Goal: Navigation & Orientation: Find specific page/section

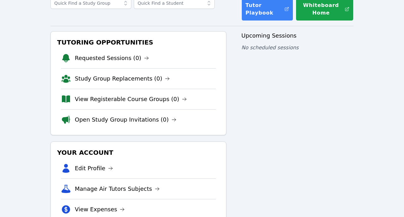
scroll to position [45, 0]
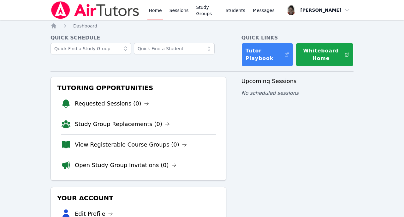
scroll to position [45, 0]
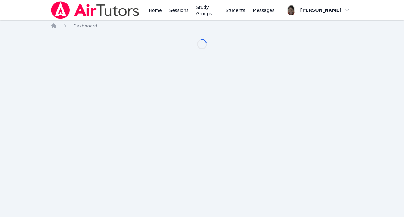
scroll to position [45, 0]
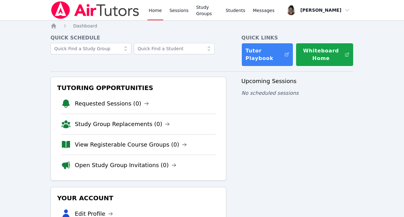
scroll to position [45, 0]
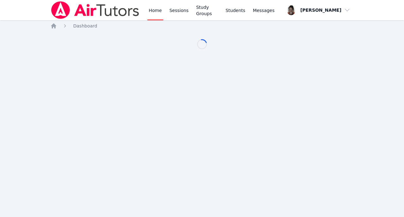
scroll to position [45, 0]
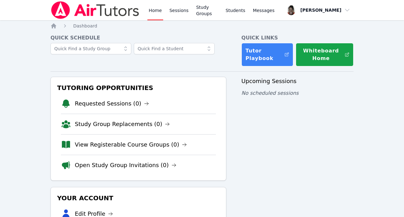
scroll to position [45, 0]
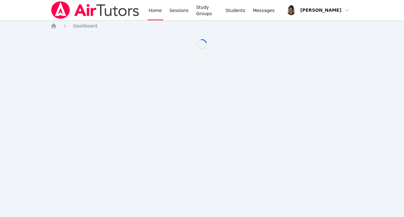
scroll to position [45, 0]
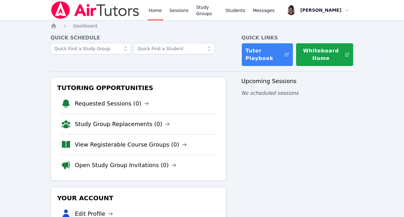
scroll to position [45, 0]
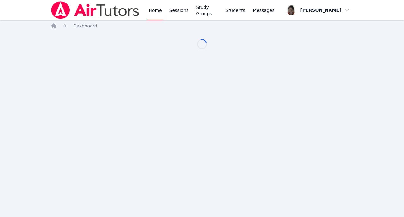
scroll to position [45, 0]
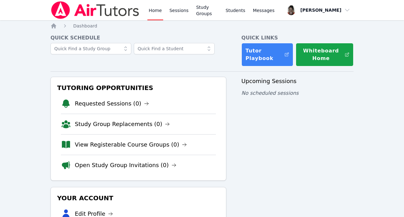
scroll to position [45, 0]
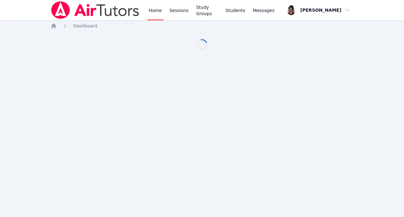
scroll to position [45, 0]
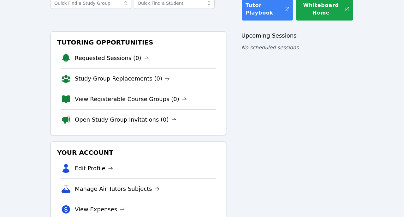
click at [129, 34] on div "Tutoring Opportunities Requested Sessions (0) Study Group Replacements (0) View…" at bounding box center [138, 83] width 176 height 104
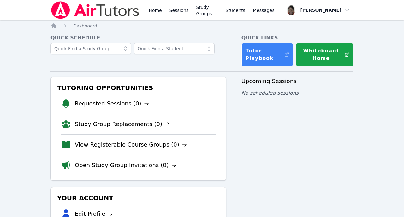
scroll to position [45, 0]
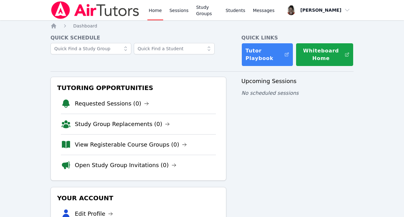
scroll to position [45, 0]
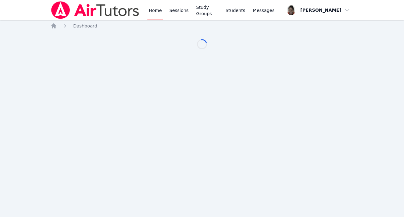
scroll to position [45, 0]
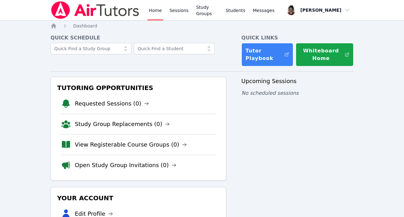
scroll to position [45, 0]
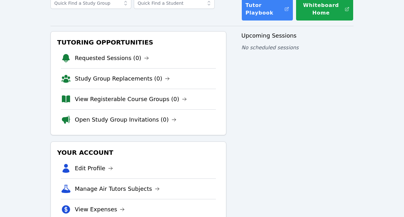
scroll to position [45, 0]
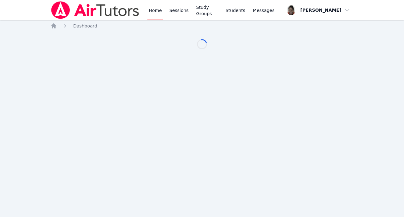
scroll to position [45, 0]
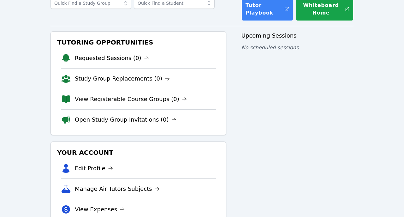
click at [389, 65] on div "Home Sessions Study Groups Students Messages Open user menu [PERSON_NAME] Open …" at bounding box center [202, 106] width 404 height 303
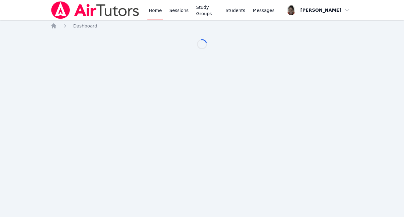
scroll to position [45, 0]
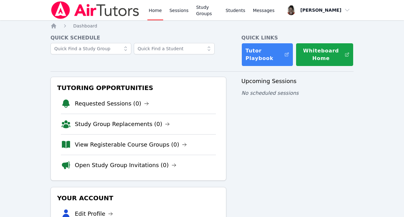
scroll to position [45, 0]
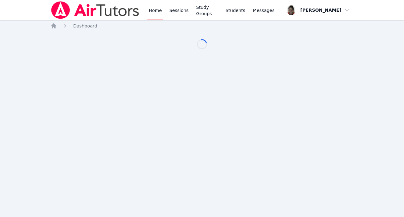
scroll to position [45, 0]
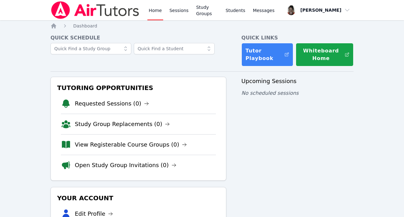
scroll to position [45, 0]
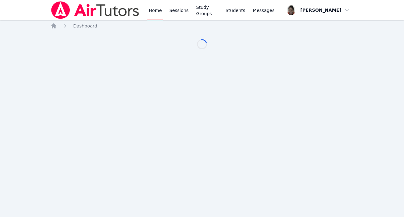
scroll to position [45, 0]
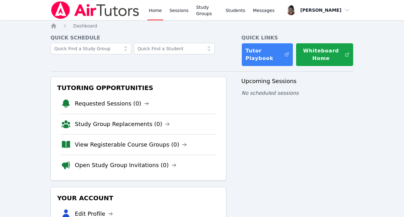
scroll to position [45, 0]
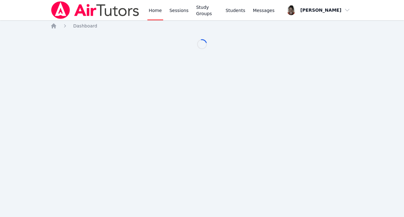
scroll to position [45, 0]
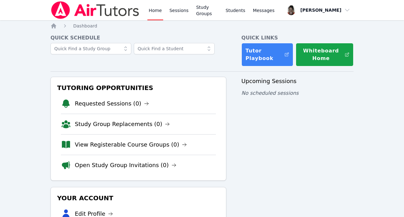
scroll to position [45, 0]
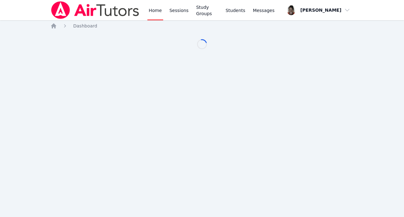
scroll to position [45, 0]
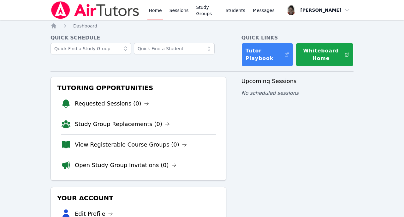
scroll to position [45, 0]
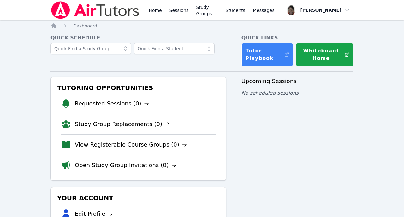
scroll to position [45, 0]
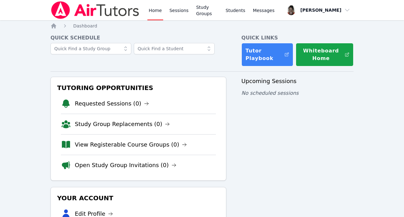
scroll to position [45, 0]
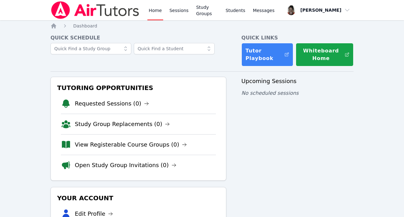
scroll to position [45, 0]
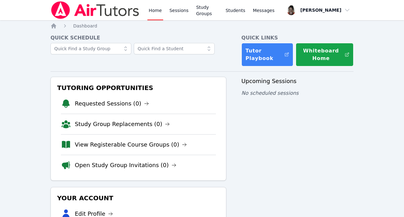
scroll to position [45, 0]
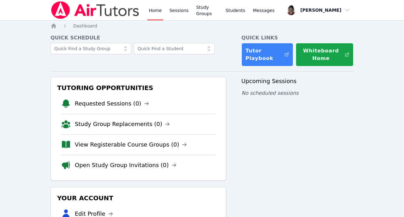
scroll to position [45, 0]
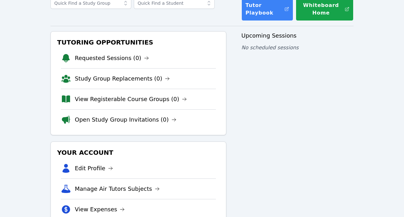
scroll to position [45, 0]
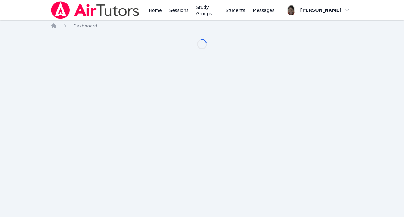
scroll to position [45, 0]
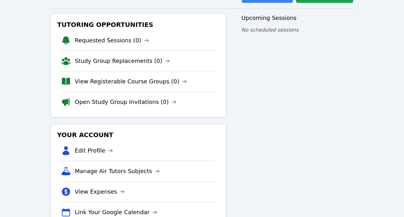
scroll to position [63, 0]
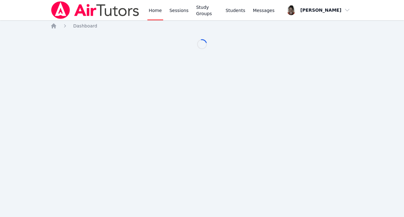
scroll to position [63, 0]
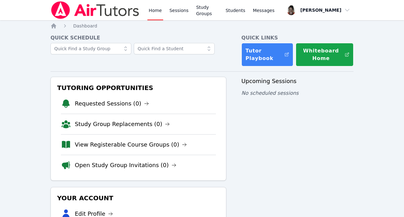
scroll to position [63, 0]
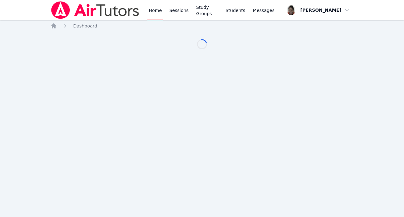
scroll to position [63, 0]
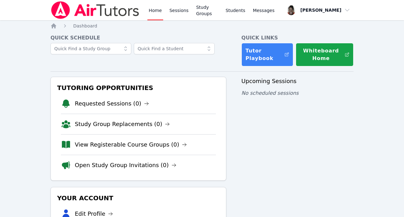
scroll to position [63, 0]
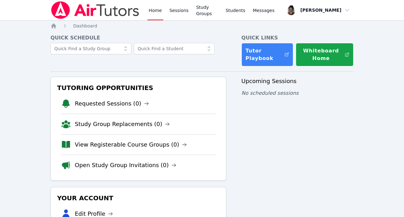
scroll to position [63, 0]
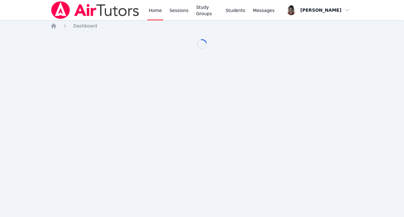
scroll to position [63, 0]
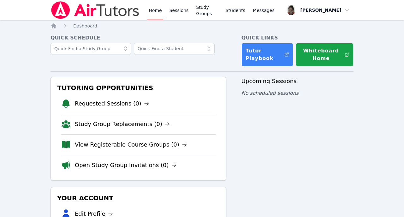
scroll to position [63, 0]
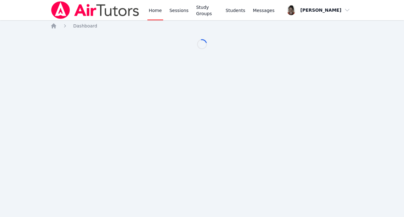
scroll to position [63, 0]
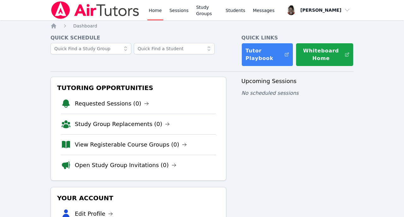
scroll to position [63, 0]
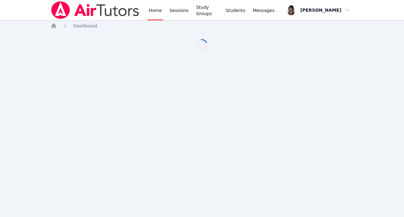
scroll to position [63, 0]
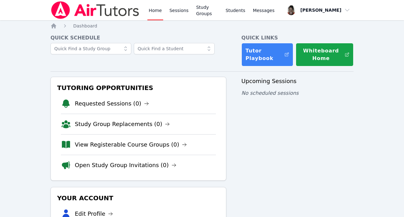
scroll to position [63, 0]
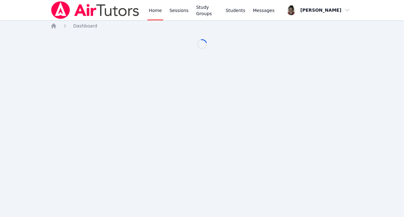
scroll to position [63, 0]
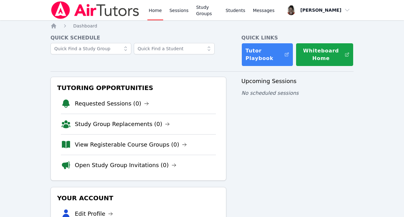
scroll to position [63, 0]
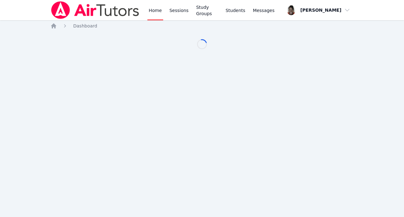
scroll to position [63, 0]
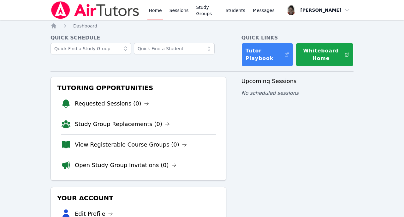
scroll to position [63, 0]
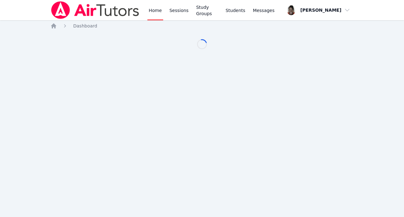
scroll to position [63, 0]
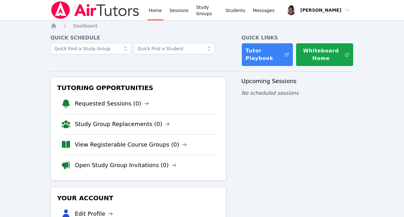
scroll to position [63, 0]
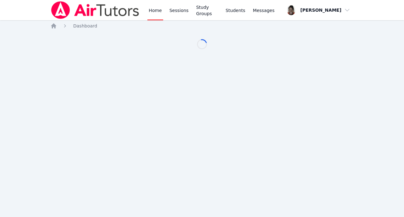
scroll to position [63, 0]
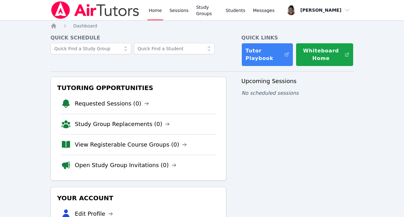
scroll to position [63, 0]
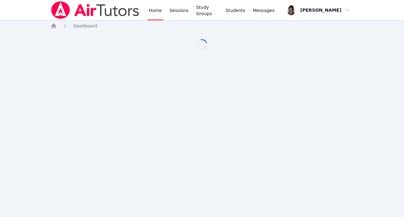
scroll to position [63, 0]
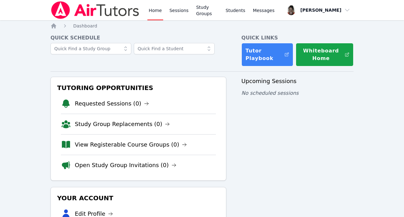
scroll to position [63, 0]
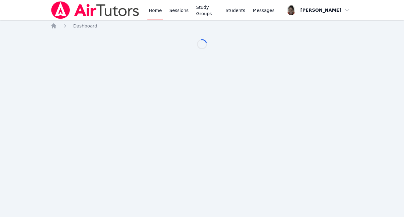
scroll to position [63, 0]
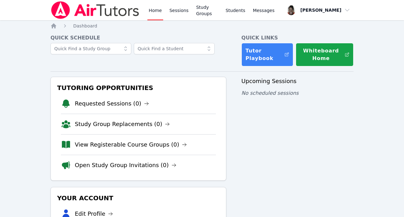
scroll to position [63, 0]
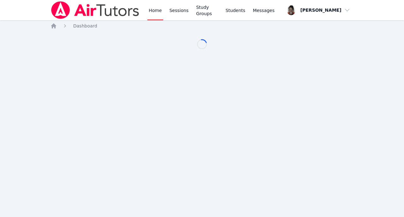
scroll to position [63, 0]
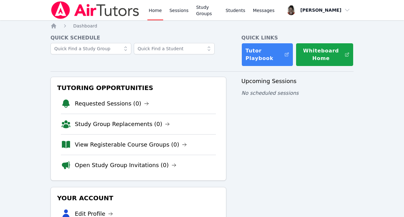
scroll to position [63, 0]
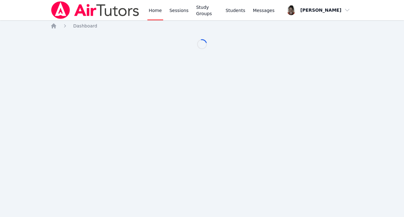
scroll to position [63, 0]
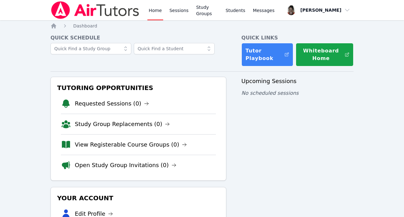
scroll to position [63, 0]
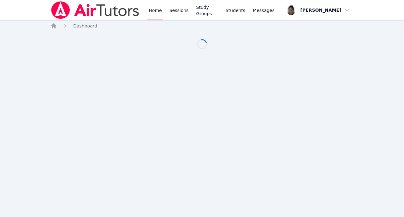
scroll to position [63, 0]
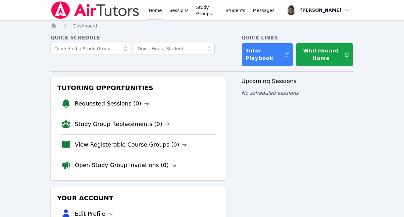
scroll to position [63, 0]
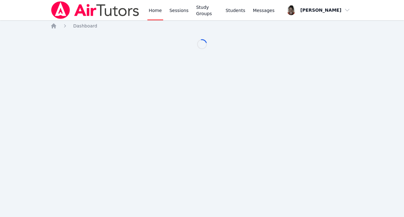
scroll to position [63, 0]
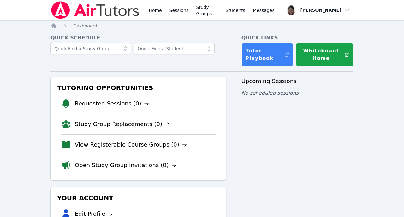
scroll to position [63, 0]
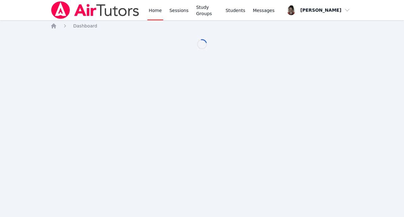
scroll to position [63, 0]
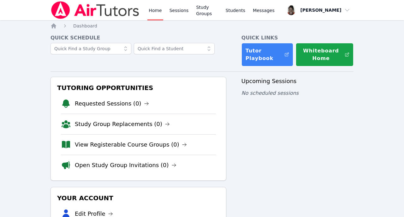
scroll to position [63, 0]
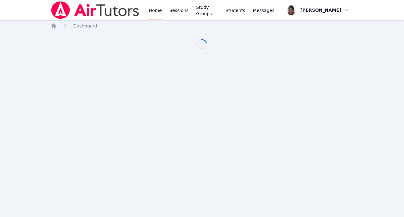
scroll to position [63, 0]
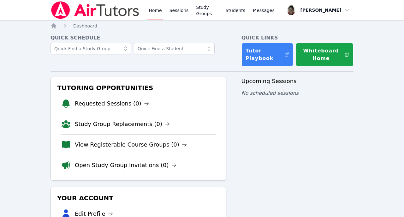
scroll to position [63, 0]
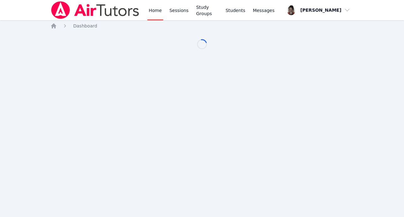
scroll to position [63, 0]
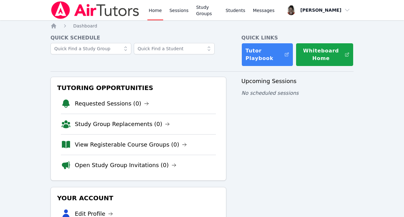
scroll to position [63, 0]
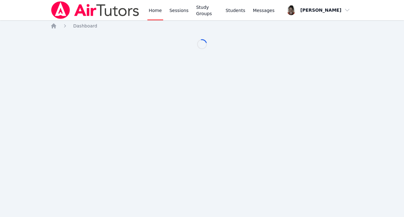
scroll to position [63, 0]
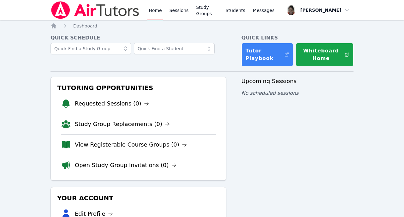
scroll to position [63, 0]
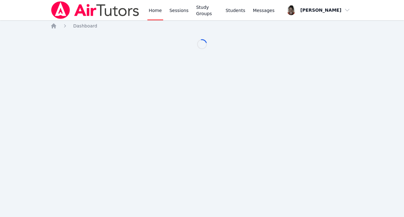
scroll to position [63, 0]
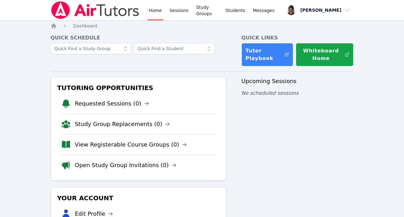
scroll to position [63, 0]
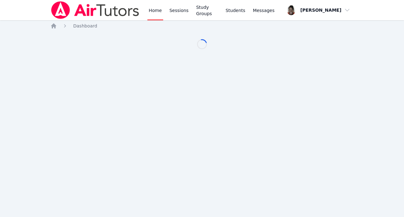
scroll to position [63, 0]
